Goal: Task Accomplishment & Management: Use online tool/utility

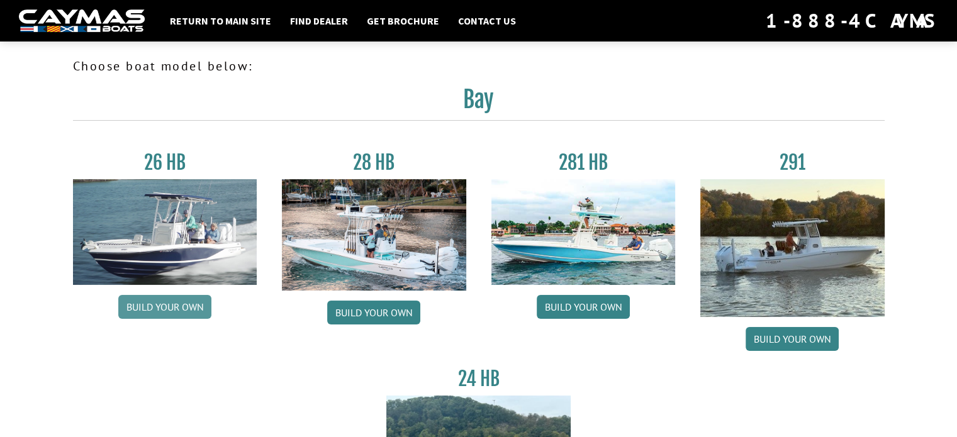
click at [180, 308] on link "Build your own" at bounding box center [164, 307] width 93 height 24
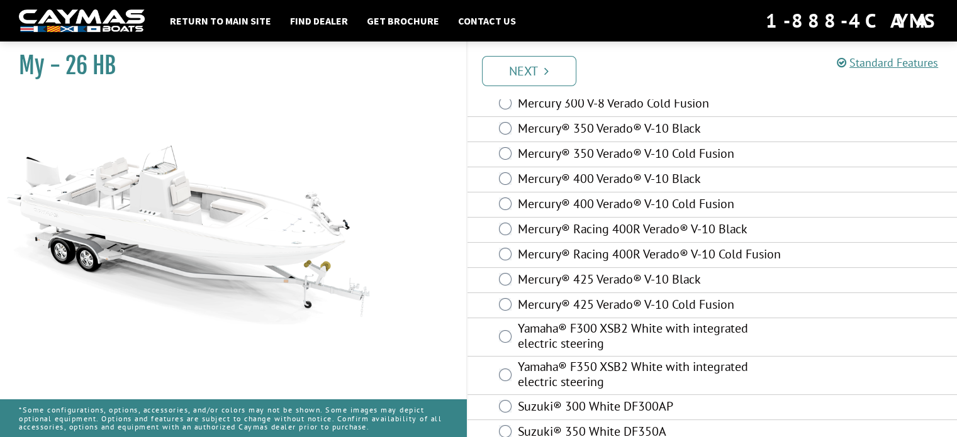
scroll to position [116, 0]
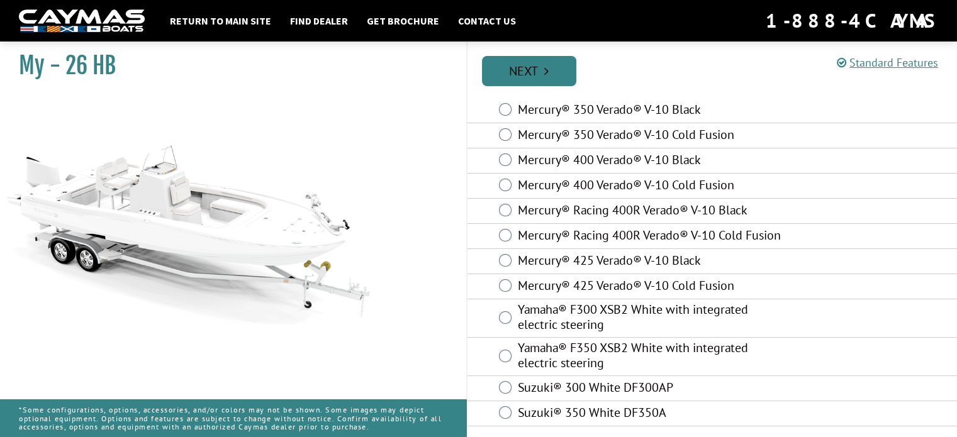
click at [556, 76] on link "Next" at bounding box center [529, 71] width 94 height 30
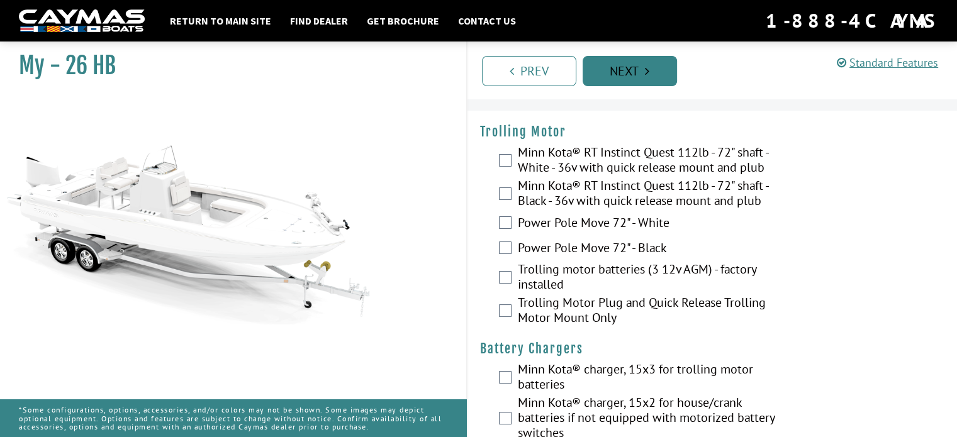
scroll to position [0, 0]
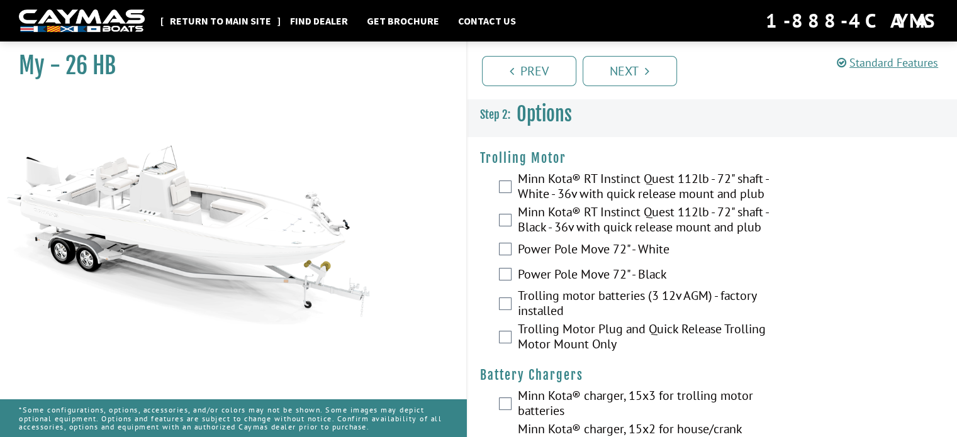
click at [237, 17] on link "Return to main site" at bounding box center [221, 21] width 114 height 16
